Goal: Task Accomplishment & Management: Manage account settings

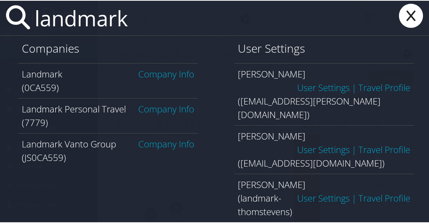
type input "landmark"
click at [143, 78] on link "Company Info" at bounding box center [166, 73] width 56 height 12
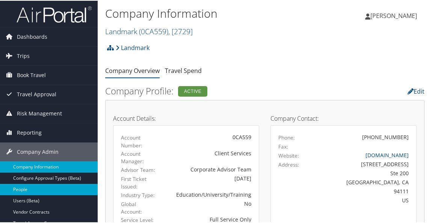
click at [42, 185] on link "People" at bounding box center [49, 188] width 98 height 11
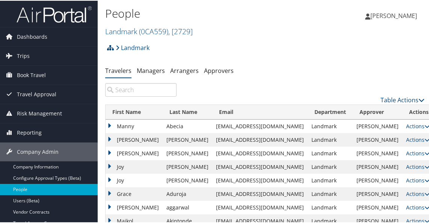
click at [143, 93] on input "search" at bounding box center [140, 89] width 71 height 14
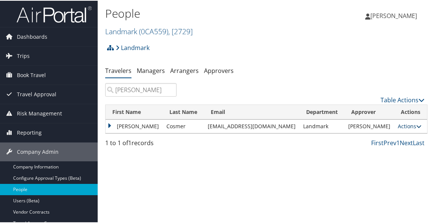
type input "alexander cos"
click at [398, 127] on link "Actions" at bounding box center [410, 125] width 24 height 7
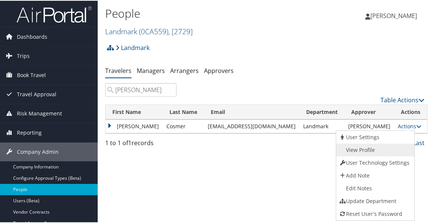
click at [384, 146] on link "View Profile" at bounding box center [375, 149] width 76 height 13
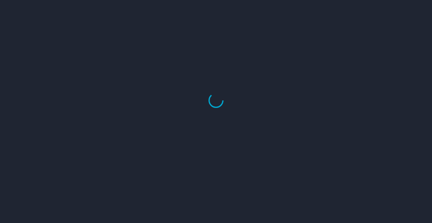
select select "US"
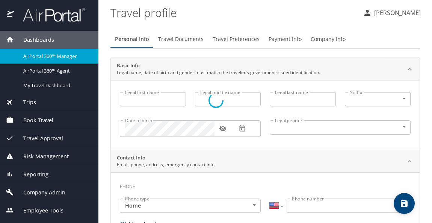
type input "Alexander"
type input "Robert"
type input "Cosmer"
type input "Male"
select select "US"
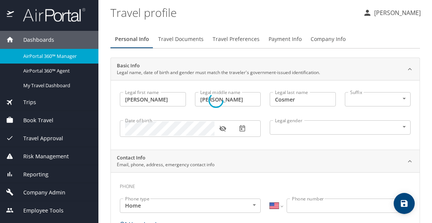
select select "US"
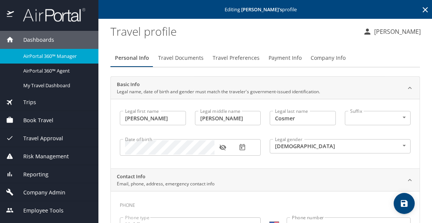
click at [185, 59] on span "Travel Documents" at bounding box center [181, 57] width 46 height 9
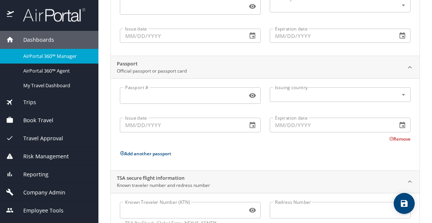
scroll to position [140, 0]
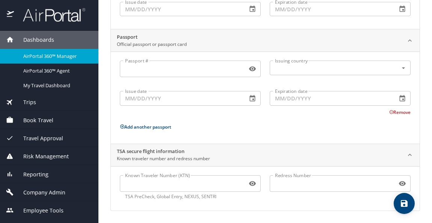
click at [235, 182] on input "Known Traveler Number (KTN)" at bounding box center [182, 183] width 124 height 14
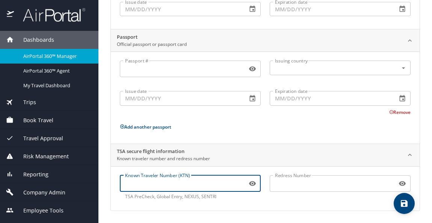
click at [162, 185] on input "Known Traveler Number (KTN)" at bounding box center [182, 183] width 124 height 14
paste input "TT116BNK1"
type input "TT116BNK1"
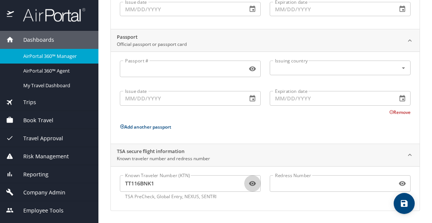
click at [399, 201] on span "save" at bounding box center [404, 203] width 21 height 9
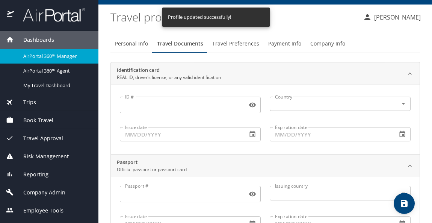
scroll to position [0, 0]
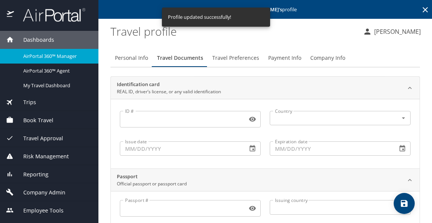
click at [229, 62] on span "Travel Preferences" at bounding box center [235, 57] width 47 height 9
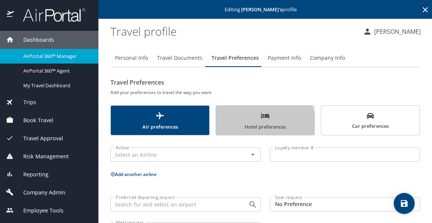
click at [216, 127] on button "Hotel preferences" at bounding box center [265, 120] width 99 height 30
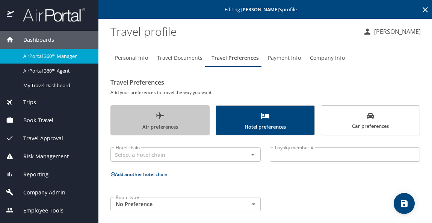
click at [196, 121] on span "Air preferences" at bounding box center [160, 121] width 90 height 20
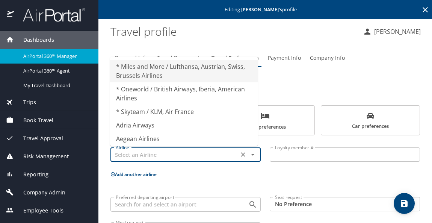
click at [220, 159] on input "text" at bounding box center [175, 155] width 124 height 10
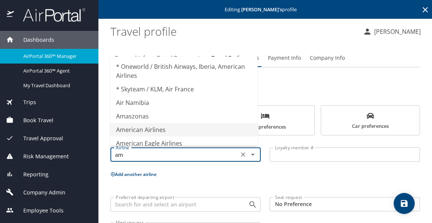
click at [154, 127] on li "American Airlines" at bounding box center [184, 130] width 148 height 14
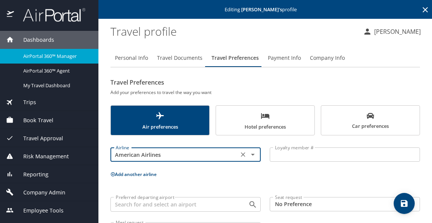
type input "American Airlines"
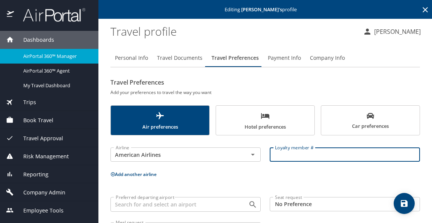
click at [275, 160] on input "Loyalty member #" at bounding box center [345, 154] width 150 height 14
paste input "71DE3H8"
type input "71DE3H8"
click at [319, 183] on div "Airline American Airlines Airline Loyalty member # 71DE3H8 Loyalty member # Add…" at bounding box center [266, 190] width 310 height 101
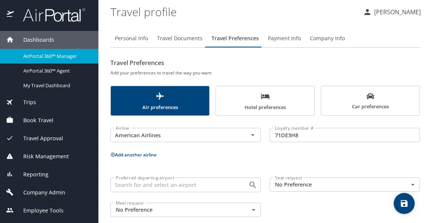
scroll to position [30, 0]
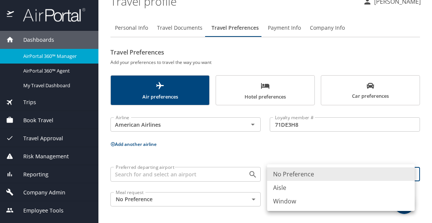
click at [408, 174] on body "Dashboards AirPortal 360™ Manager AirPortal 360™ Agent My Travel Dashboard Trip…" at bounding box center [216, 111] width 432 height 223
click at [315, 191] on li "Aisle" at bounding box center [341, 188] width 148 height 14
type input "Aisle"
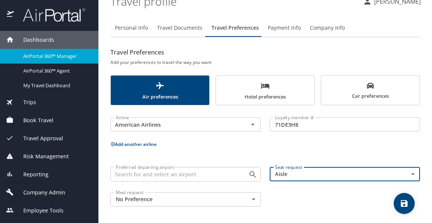
click at [403, 202] on icon "save" at bounding box center [404, 203] width 9 height 9
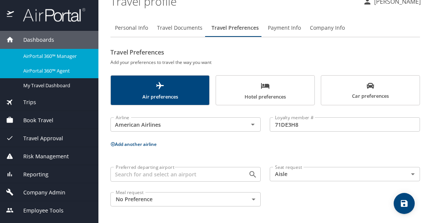
click at [47, 72] on span "AirPortal 360™ Agent" at bounding box center [56, 70] width 66 height 7
